Goal: Find specific page/section: Find specific page/section

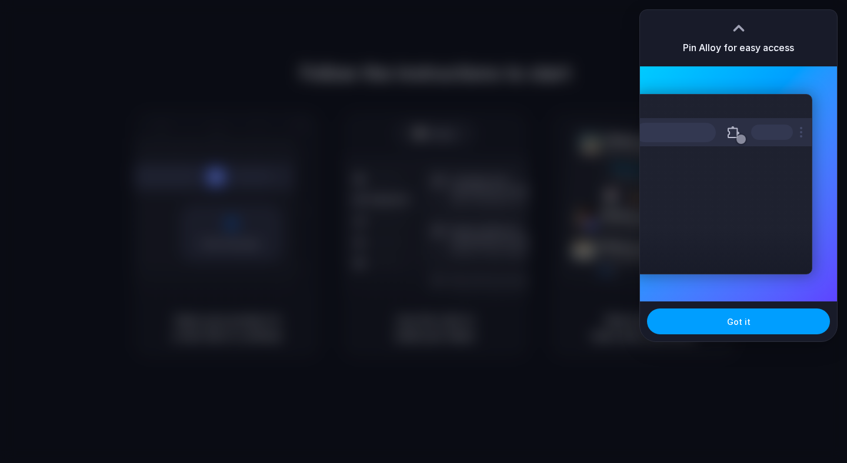
click at [742, 325] on span "Got it" at bounding box center [739, 322] width 24 height 12
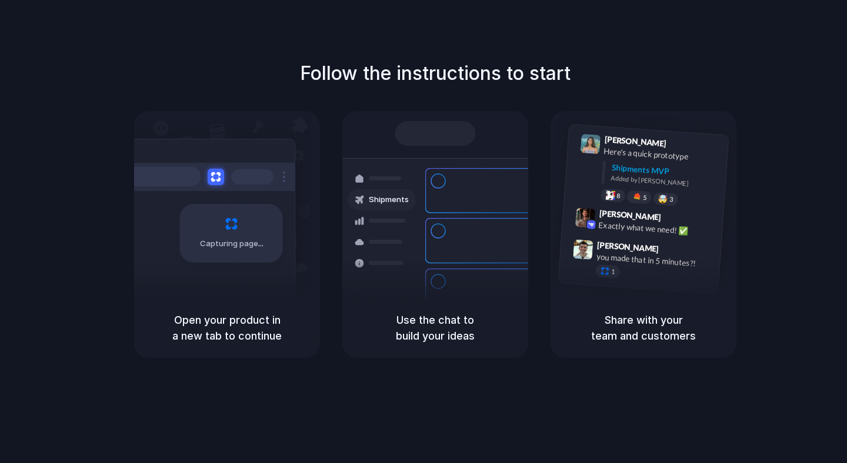
click at [410, 244] on div at bounding box center [382, 242] width 68 height 21
click at [417, 321] on h5 "Use the chat to build your ideas" at bounding box center [435, 328] width 158 height 32
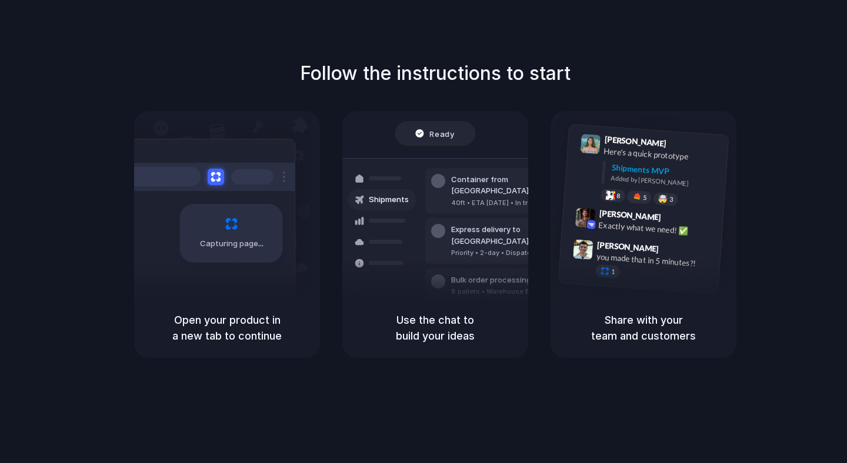
click at [246, 270] on div "Capturing page" at bounding box center [207, 229] width 178 height 181
click at [410, 212] on div at bounding box center [382, 221] width 68 height 21
click at [483, 224] on div "Express delivery to [GEOGRAPHIC_DATA]" at bounding box center [514, 235] width 127 height 23
click at [485, 269] on div "Bulk order processing 8 pallets • Warehouse B • Packed" at bounding box center [504, 286] width 159 height 34
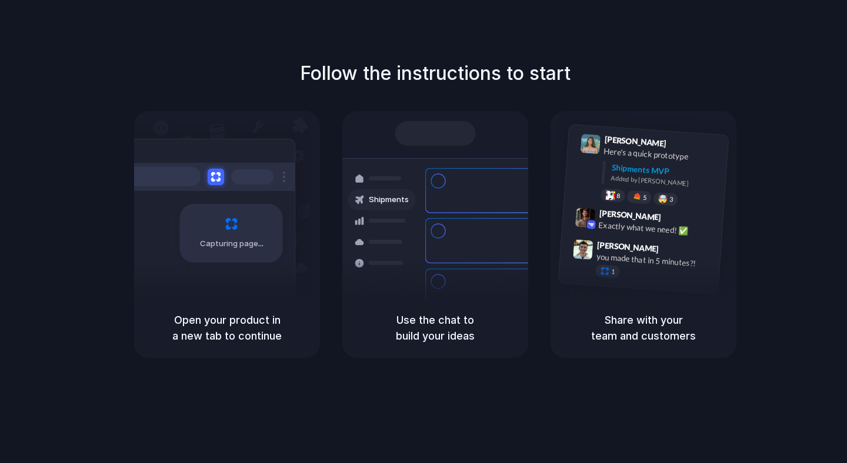
click at [423, 232] on div at bounding box center [423, 232] width 0 height 0
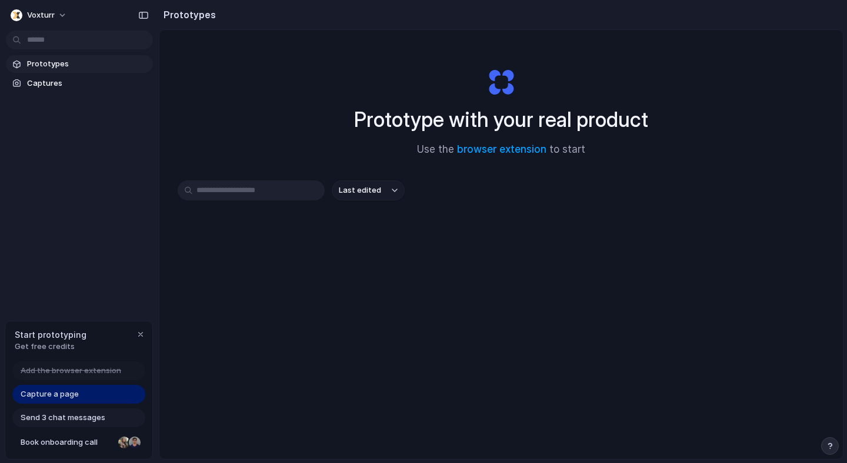
click at [85, 61] on span "Prototypes" at bounding box center [87, 64] width 121 height 12
click at [52, 24] on button "Voxturr" at bounding box center [39, 15] width 67 height 19
click at [98, 396] on div "Capture a page" at bounding box center [78, 394] width 133 height 19
click at [95, 396] on div "Capture a page" at bounding box center [78, 394] width 133 height 19
click at [77, 386] on div "Capture a page" at bounding box center [78, 394] width 133 height 19
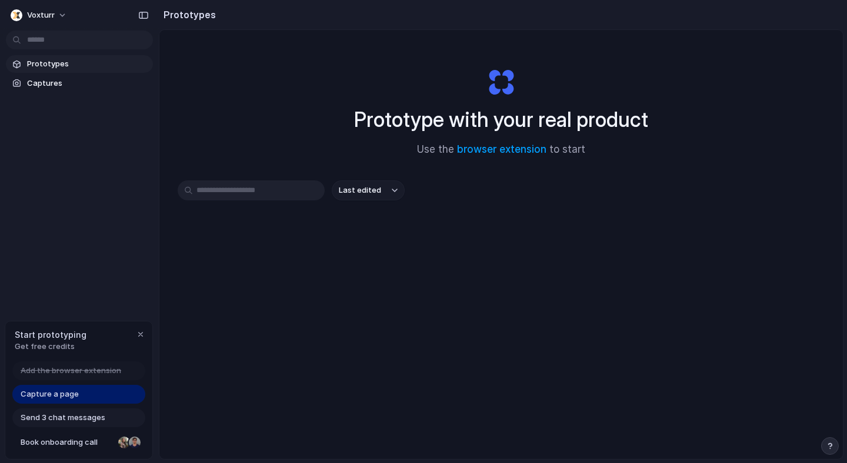
click at [95, 72] on section "Prototypes Captures" at bounding box center [79, 72] width 159 height 39
click at [85, 91] on link "Captures" at bounding box center [79, 84] width 147 height 18
